Goal: Information Seeking & Learning: Check status

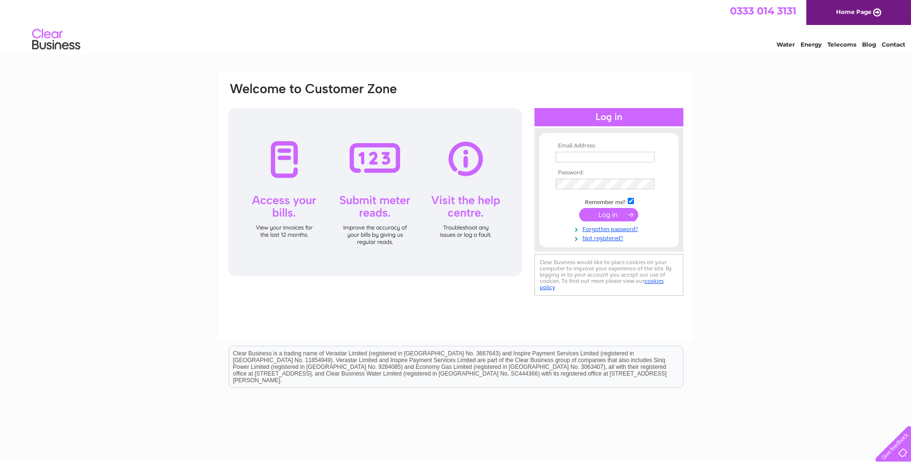
type input "cabinets@kontoor.co.uk"
click at [607, 216] on input "submit" at bounding box center [608, 214] width 59 height 13
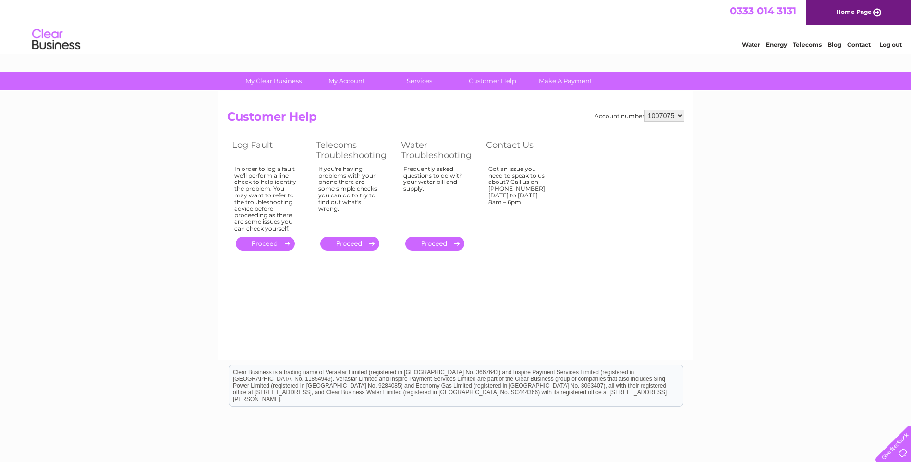
click at [806, 44] on link "Telecoms" at bounding box center [807, 44] width 29 height 7
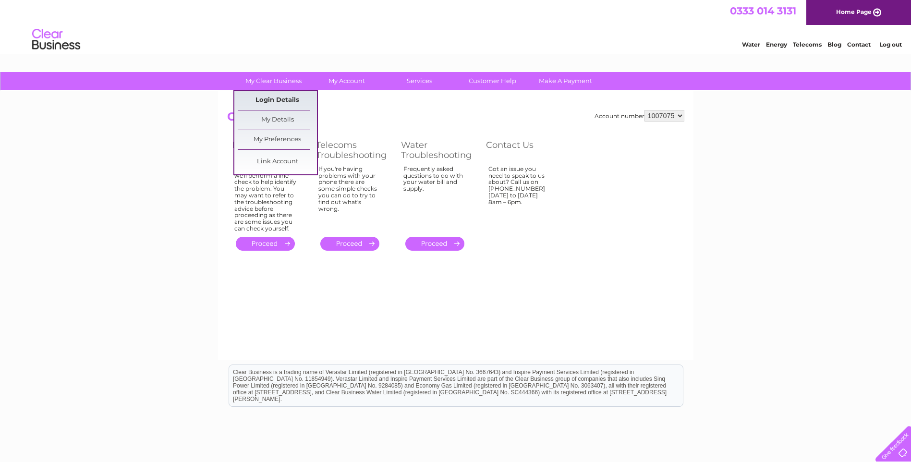
click at [286, 98] on link "Login Details" at bounding box center [277, 100] width 79 height 19
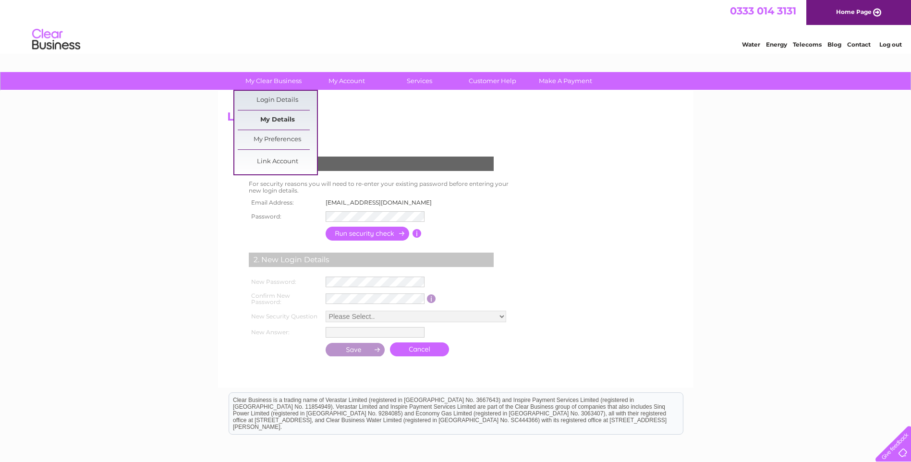
click at [275, 122] on link "My Details" at bounding box center [277, 119] width 79 height 19
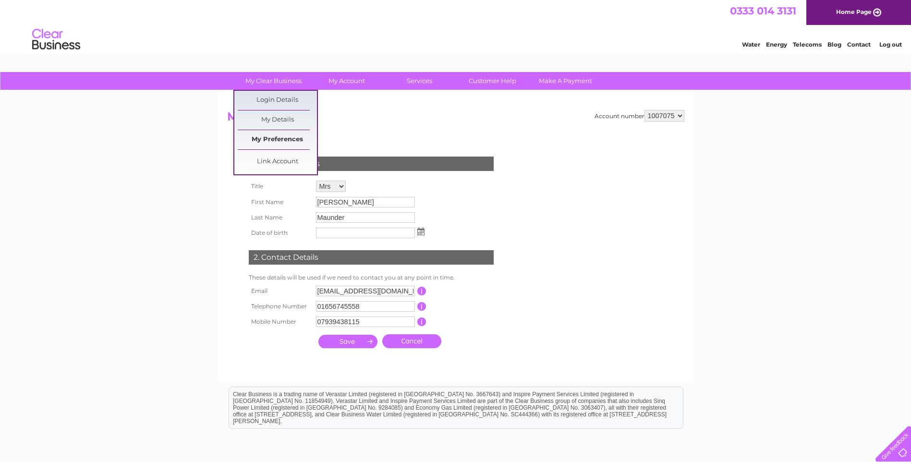
click at [289, 136] on link "My Preferences" at bounding box center [277, 139] width 79 height 19
click at [266, 76] on link "My Clear Business" at bounding box center [273, 81] width 79 height 18
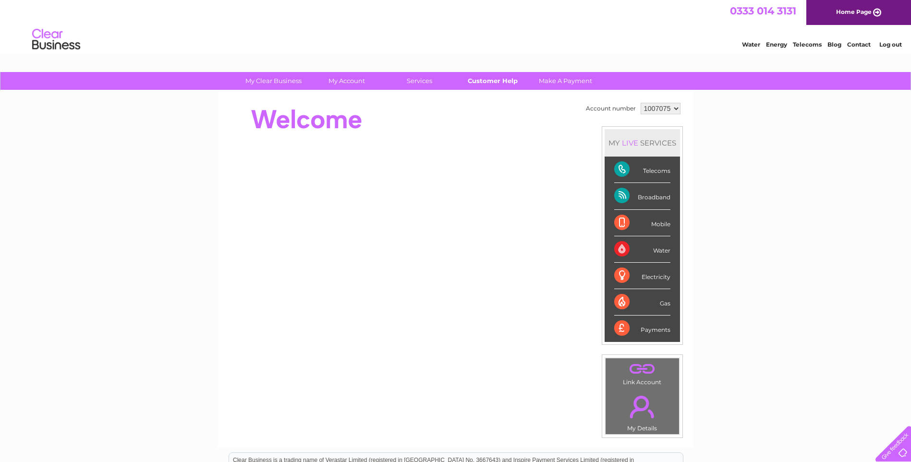
click at [469, 79] on link "Customer Help" at bounding box center [492, 81] width 79 height 18
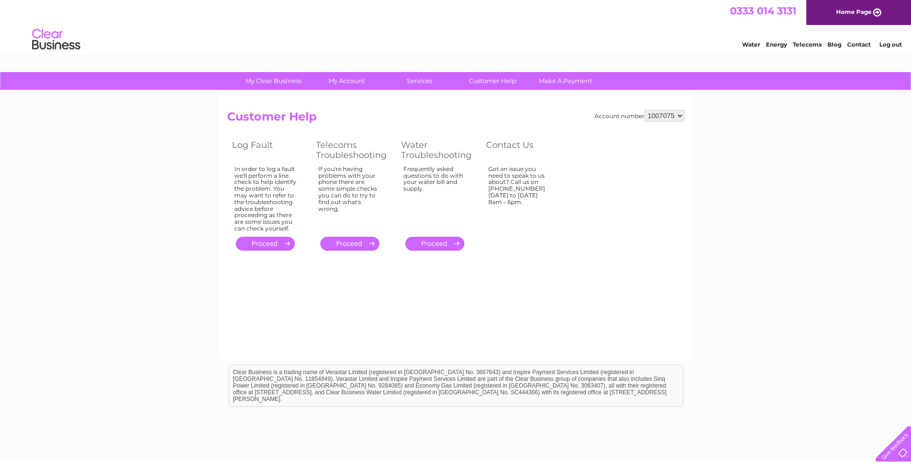
click at [262, 247] on link "." at bounding box center [265, 244] width 59 height 14
